Goal: Find specific page/section: Find specific page/section

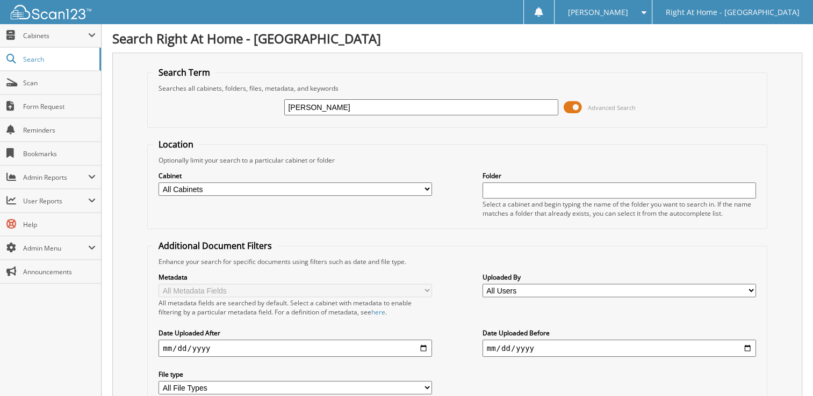
type input "[PERSON_NAME]"
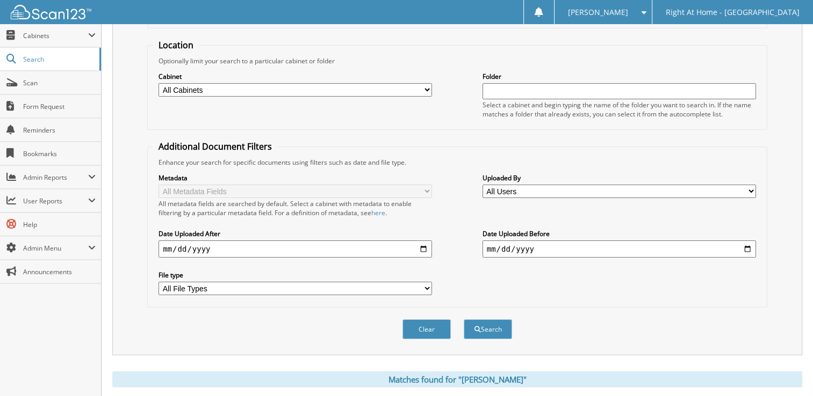
scroll to position [193, 0]
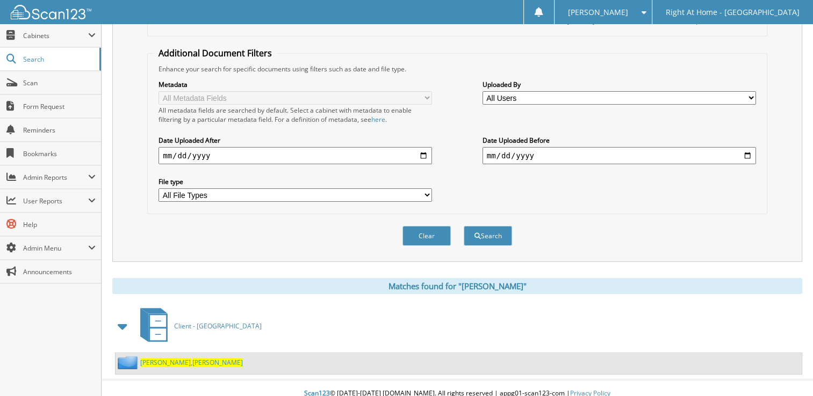
click at [146, 358] on span "[PERSON_NAME]" at bounding box center [165, 362] width 51 height 9
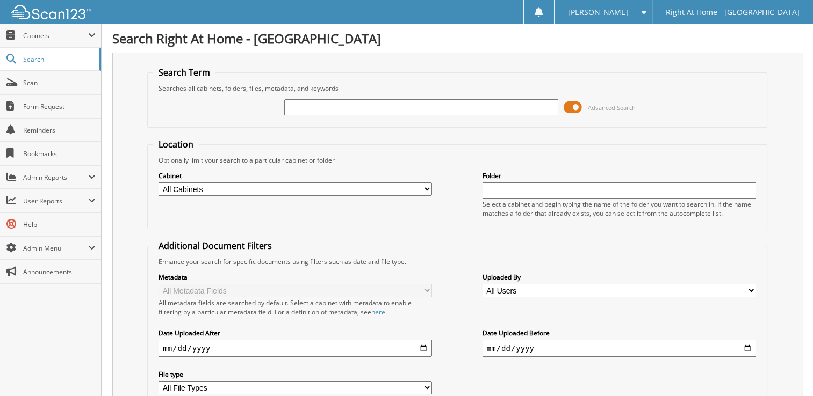
click at [429, 101] on input "text" at bounding box center [420, 107] width 273 height 16
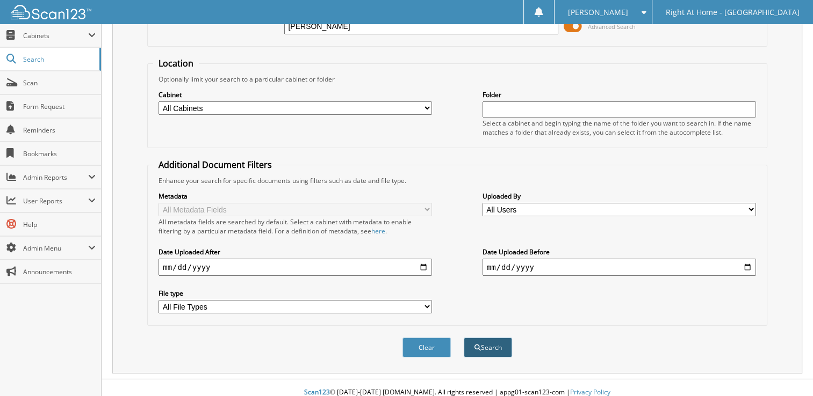
type input "pingel"
click at [468, 338] on button "Search" at bounding box center [488, 348] width 48 height 20
